Goal: Share content: Share content

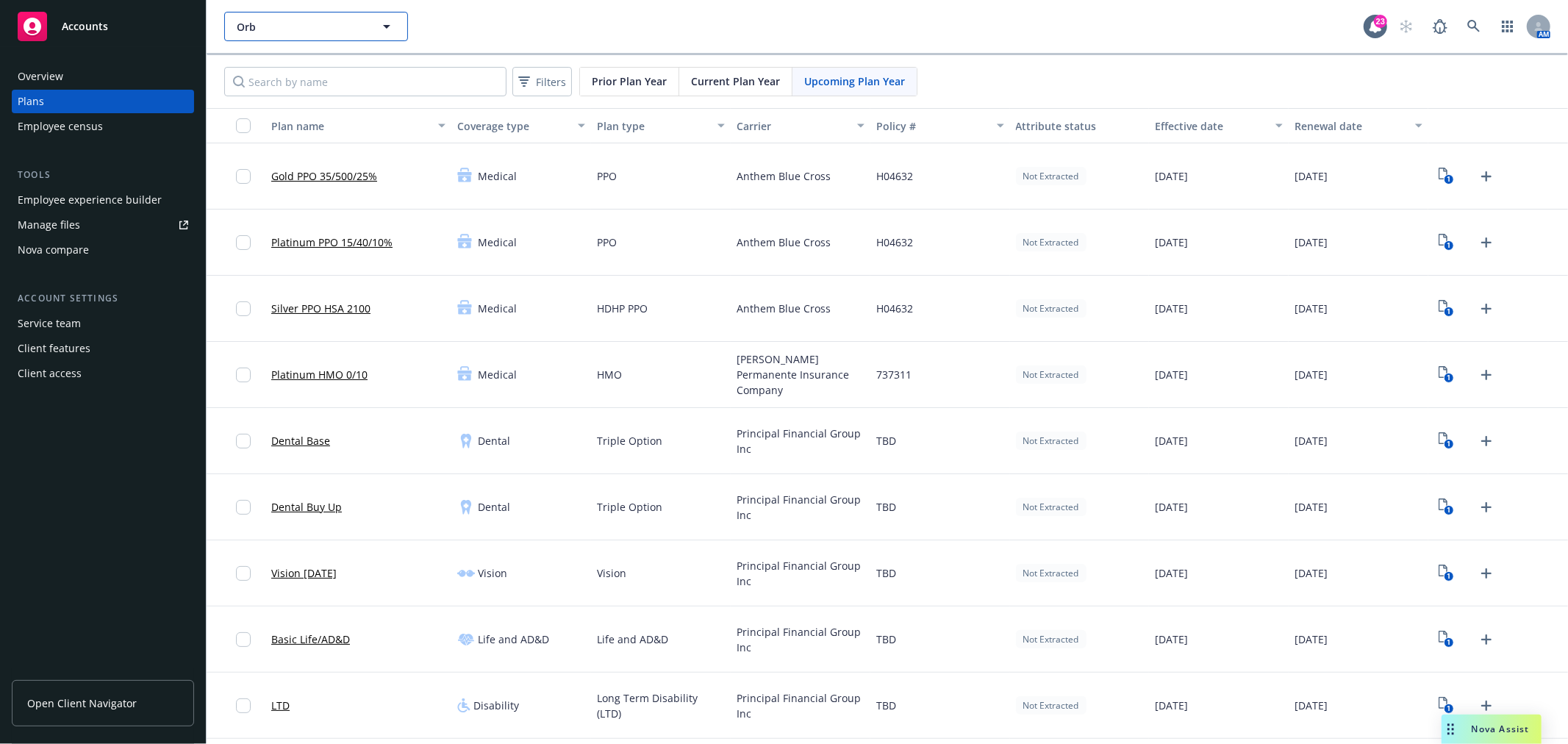
click at [338, 32] on span "Orb" at bounding box center [301, 26] width 128 height 15
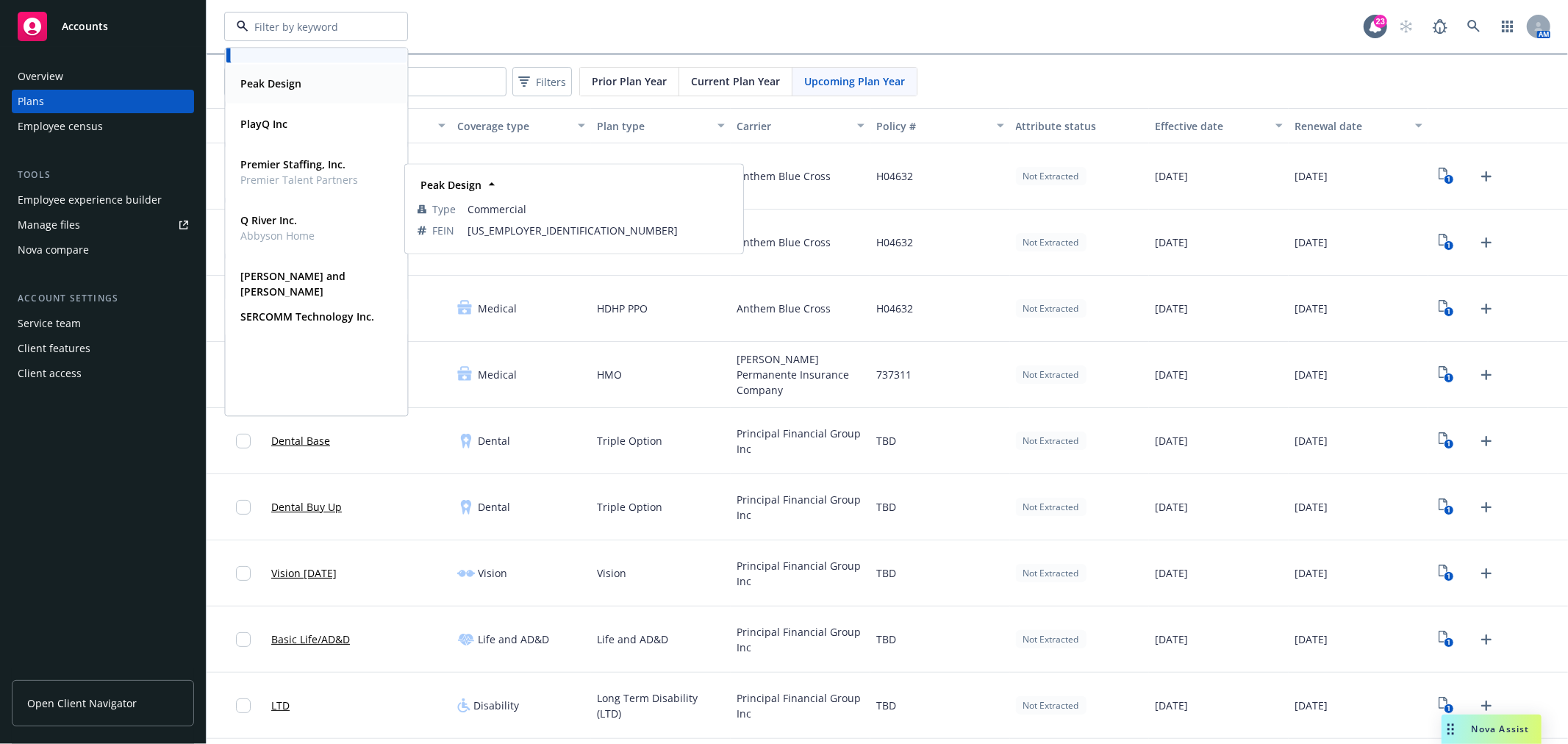
scroll to position [735, 0]
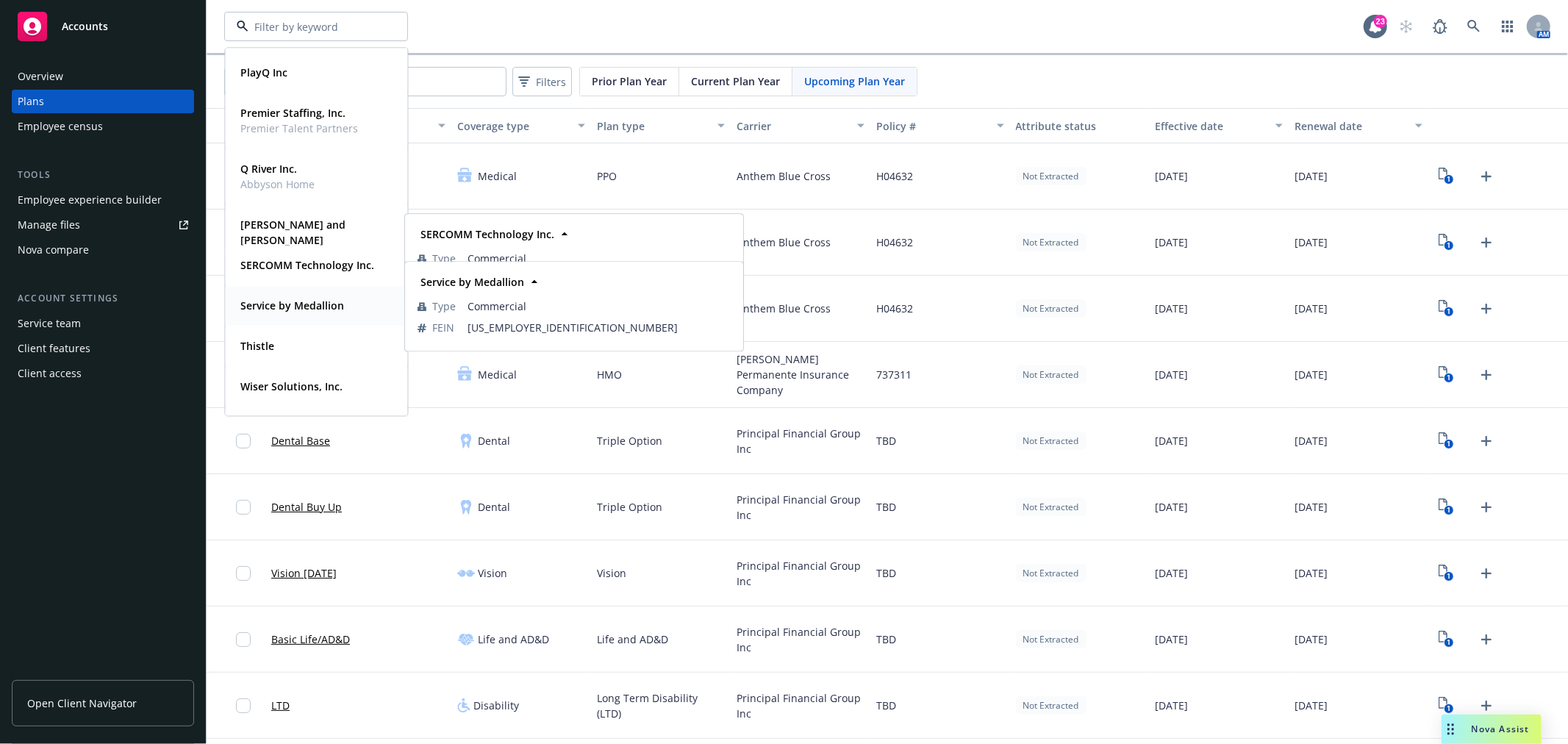
click at [309, 306] on strong "Service by Medallion" at bounding box center [292, 305] width 104 height 14
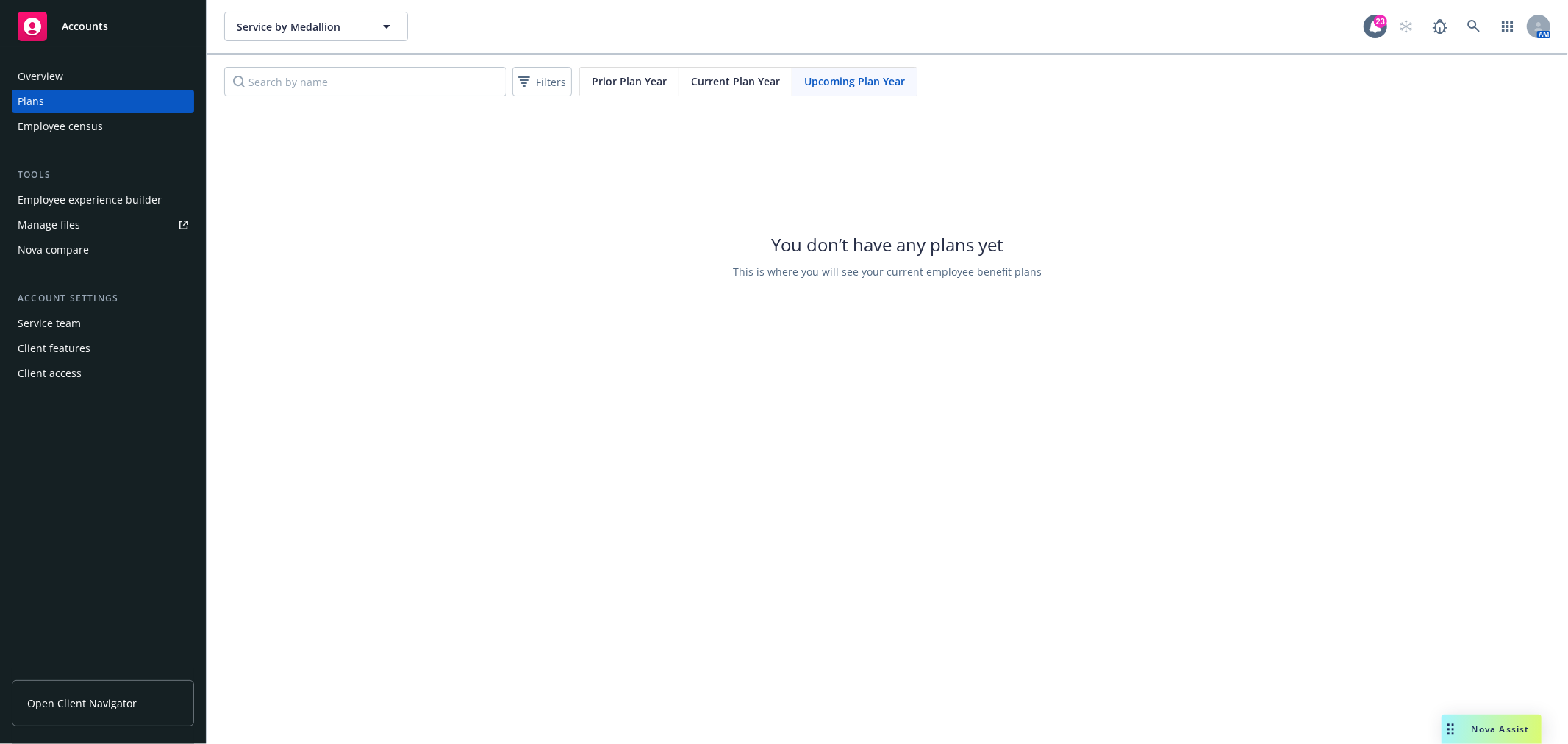
click at [696, 77] on span "Current Plan Year" at bounding box center [736, 81] width 89 height 15
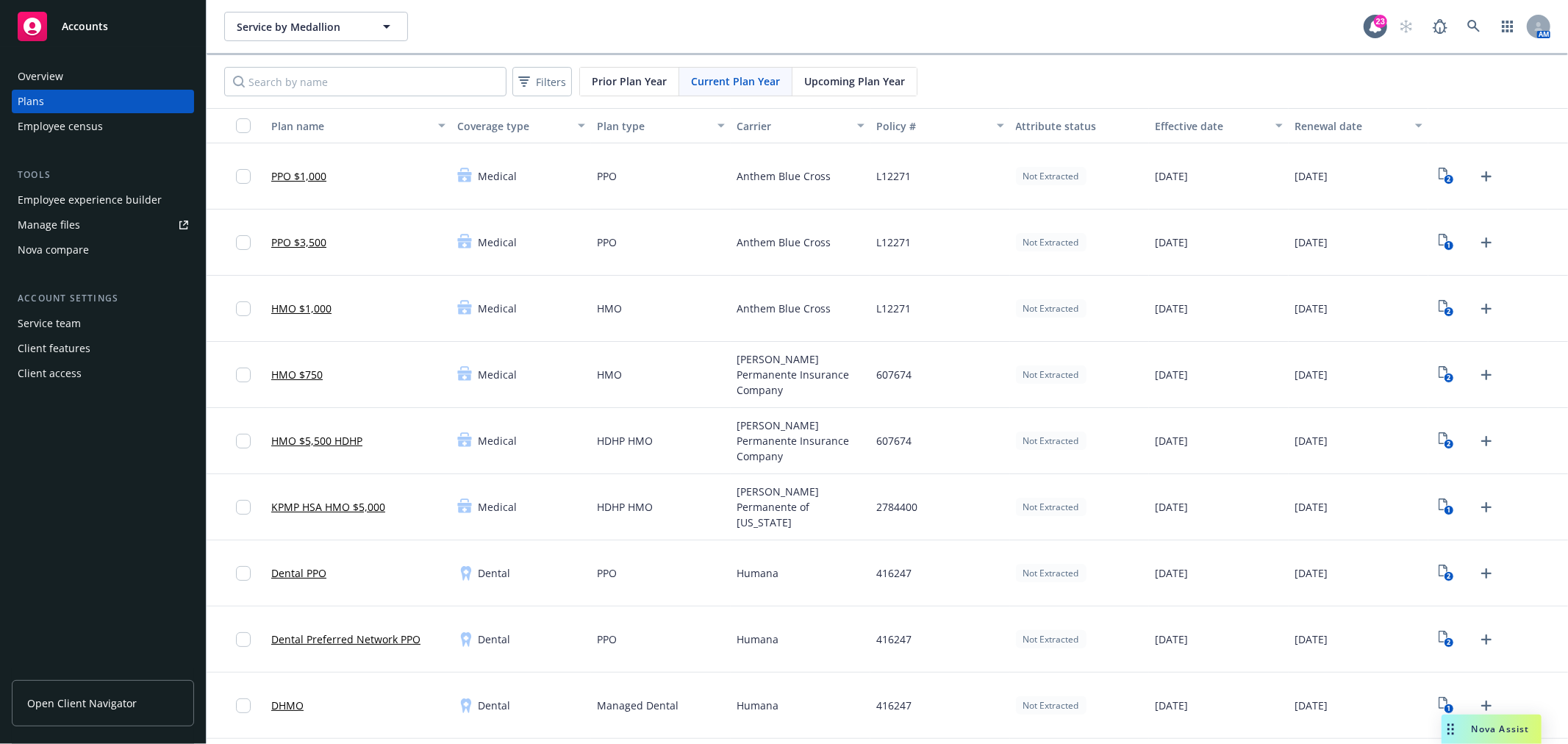
click at [59, 695] on span "Open Client Navigator" at bounding box center [81, 703] width 109 height 15
click at [99, 216] on link "Manage files" at bounding box center [103, 225] width 183 height 24
click at [100, 313] on div "Service team" at bounding box center [103, 324] width 171 height 24
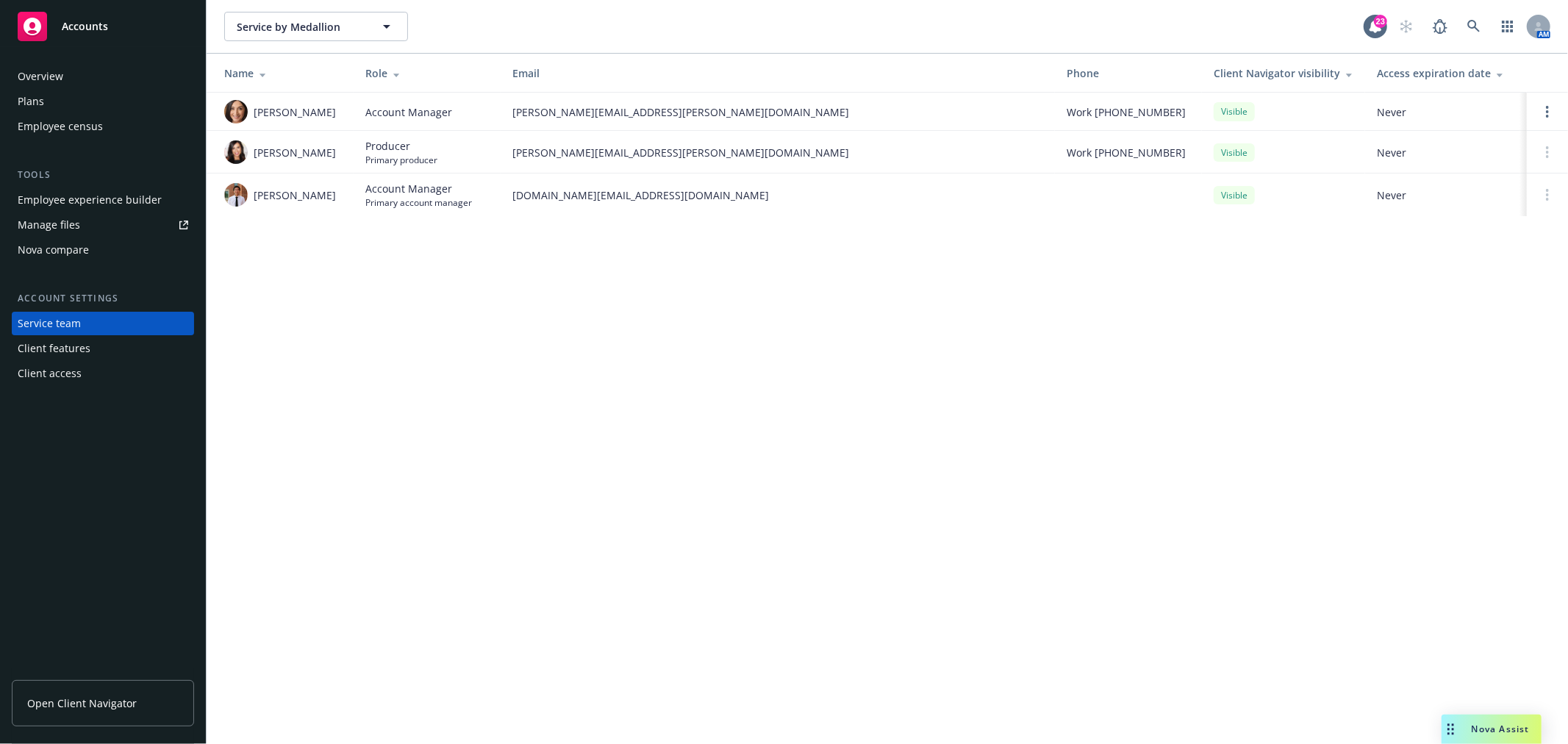
click at [114, 372] on div "Client access" at bounding box center [103, 374] width 171 height 24
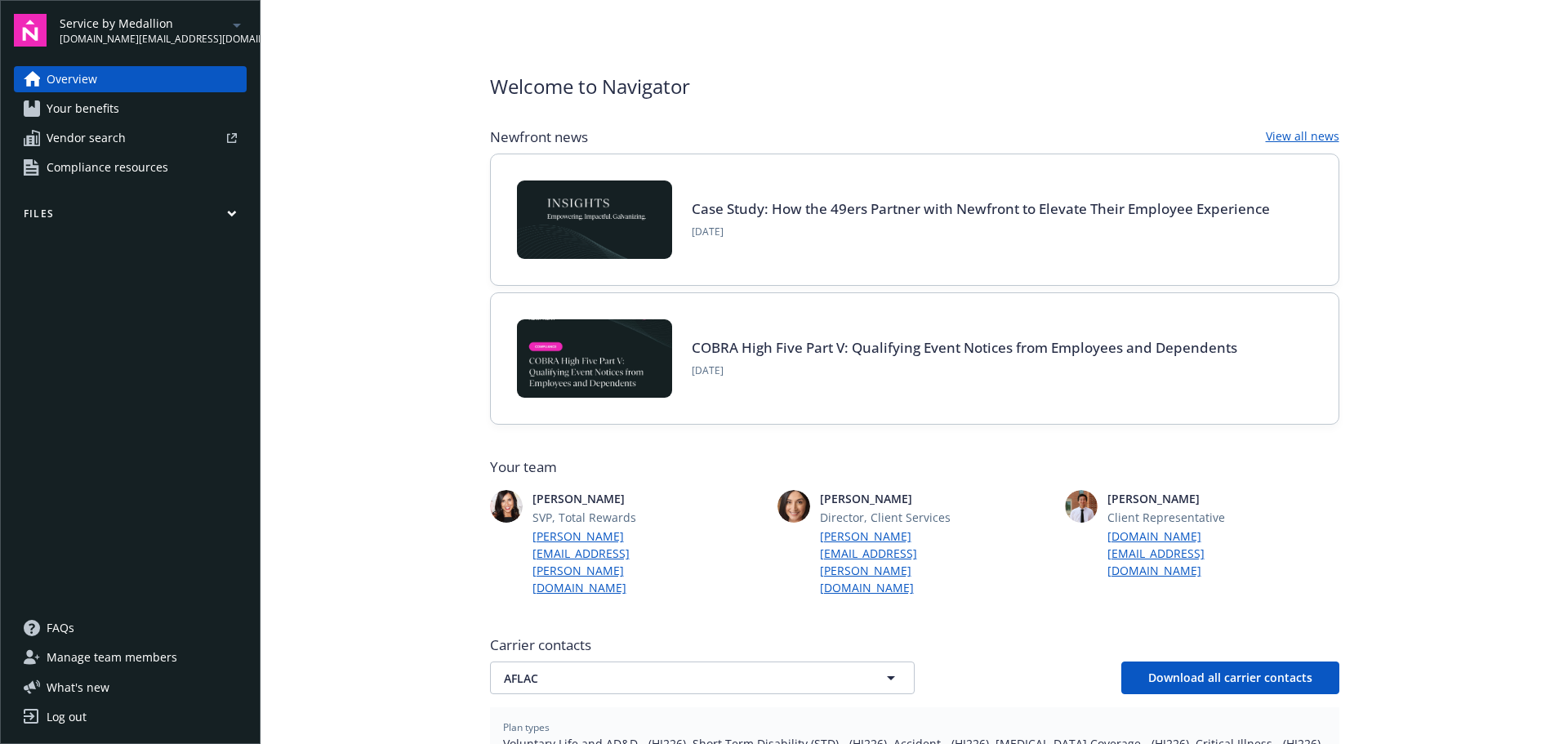
click at [112, 215] on button "Files" at bounding box center [130, 216] width 233 height 20
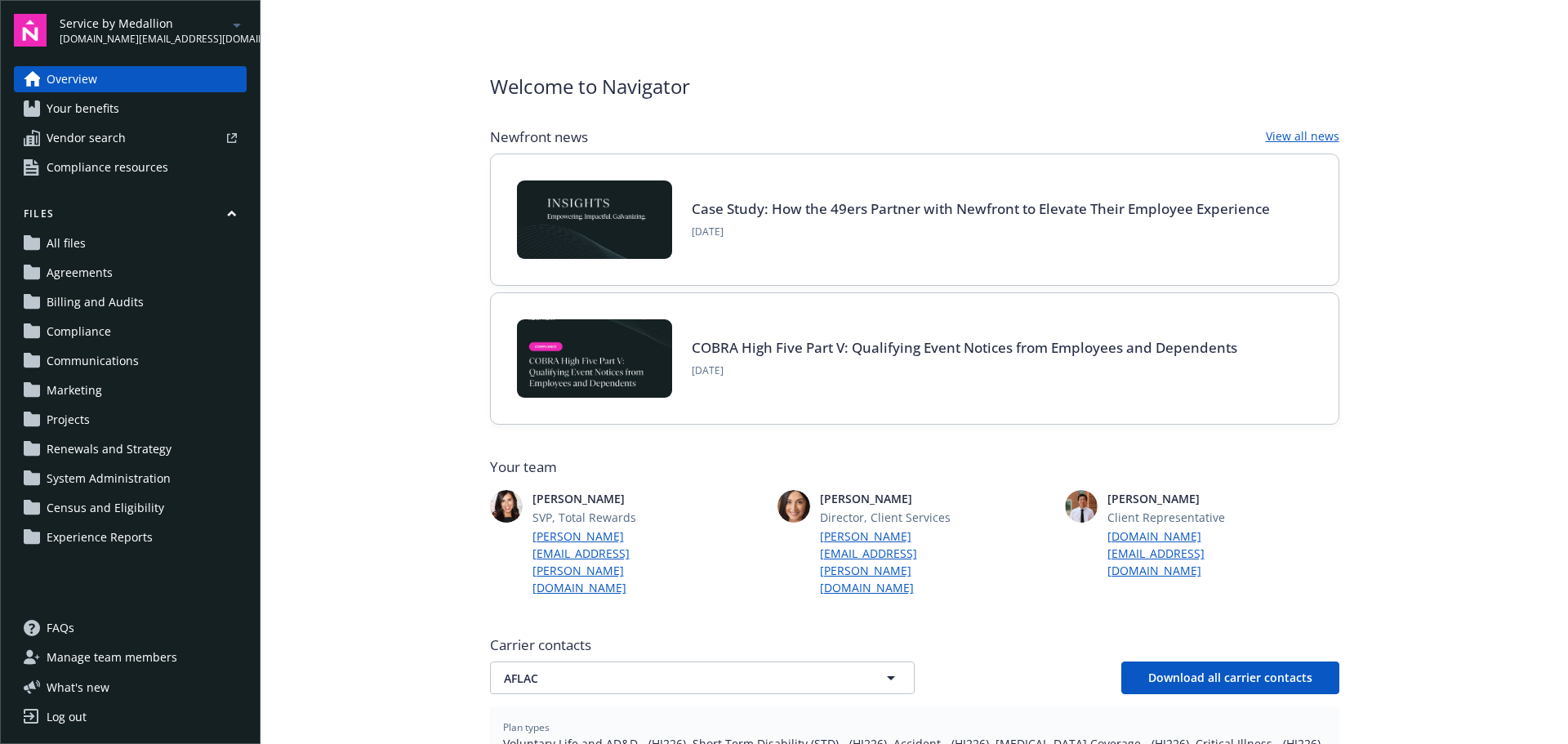
click at [92, 368] on span "Communications" at bounding box center [93, 361] width 92 height 27
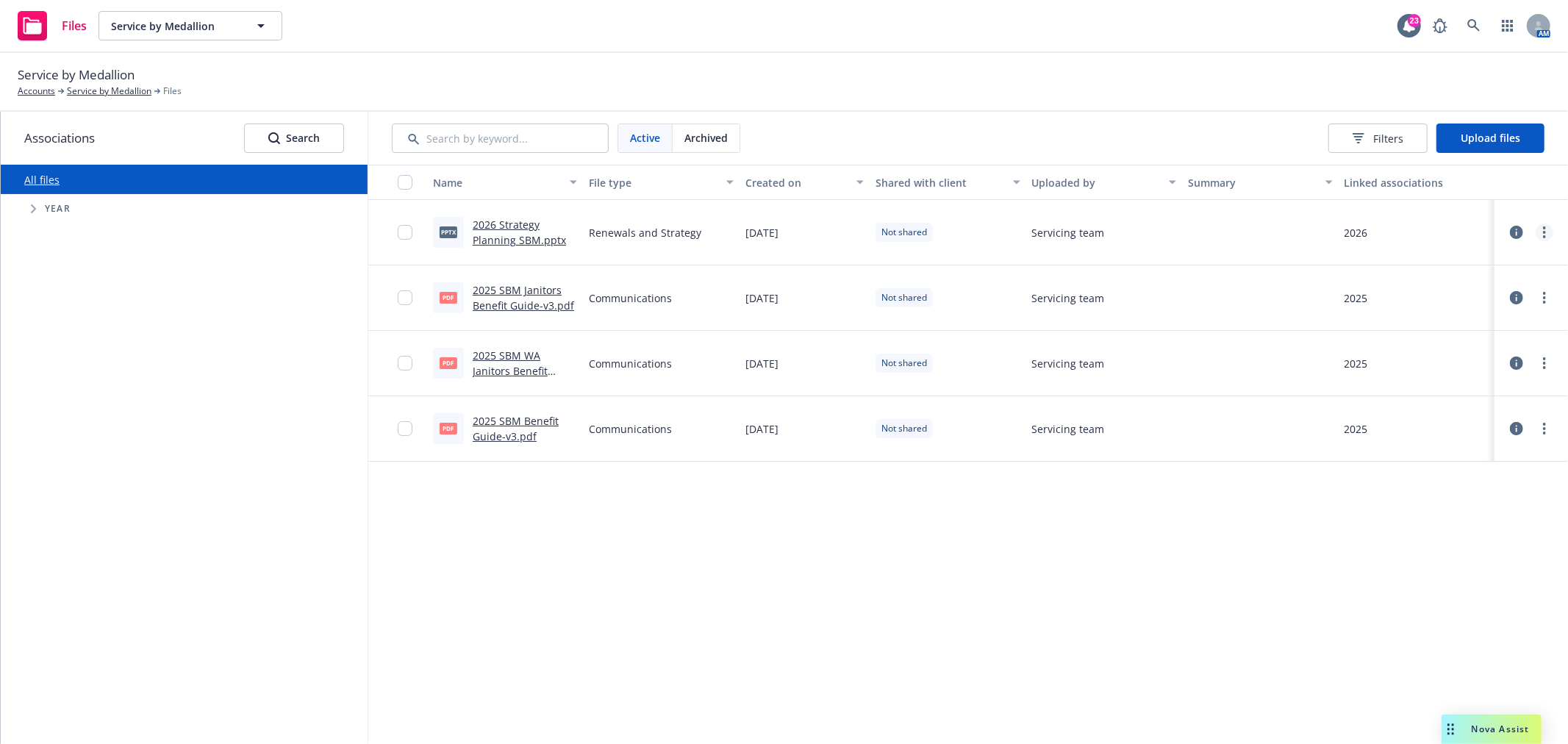
click at [1544, 232] on circle "more" at bounding box center [1544, 233] width 3 height 3
click at [1460, 258] on link "Share with client" at bounding box center [1479, 263] width 146 height 30
click at [1536, 296] on link "more" at bounding box center [1544, 297] width 18 height 18
click at [1495, 320] on link "Share with client" at bounding box center [1479, 329] width 146 height 30
click at [1544, 363] on circle "more" at bounding box center [1544, 364] width 3 height 3
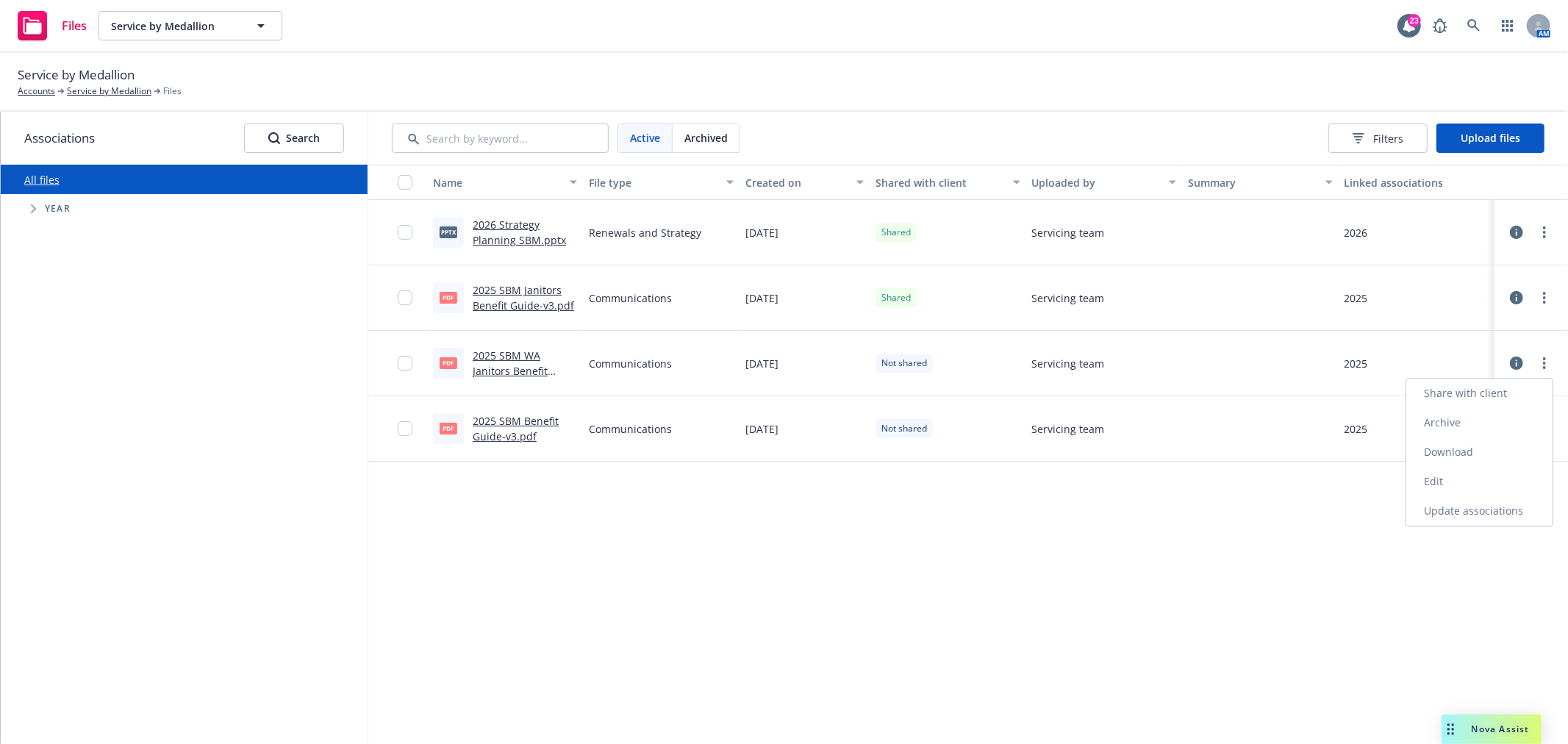
click at [1486, 392] on link "Share with client" at bounding box center [1479, 393] width 146 height 30
click at [1541, 430] on link "more" at bounding box center [1544, 428] width 18 height 18
click at [1483, 459] on link "Share with client" at bounding box center [1479, 459] width 146 height 30
